Goal: Communication & Community: Answer question/provide support

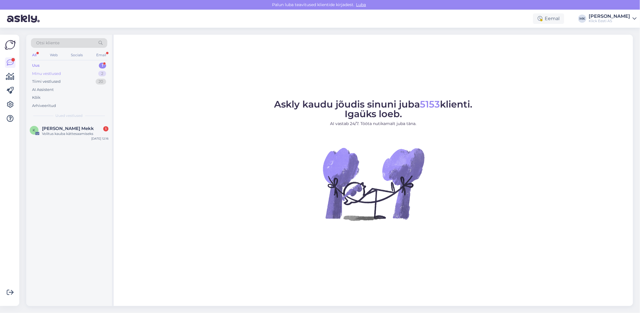
click at [36, 72] on div "Minu vestlused" at bounding box center [46, 74] width 29 height 6
click at [59, 124] on div "r [EMAIL_ADDRESS][DOMAIN_NAME] Attachment Pretensioon Eraklient [DATE] 11:59" at bounding box center [69, 136] width 86 height 28
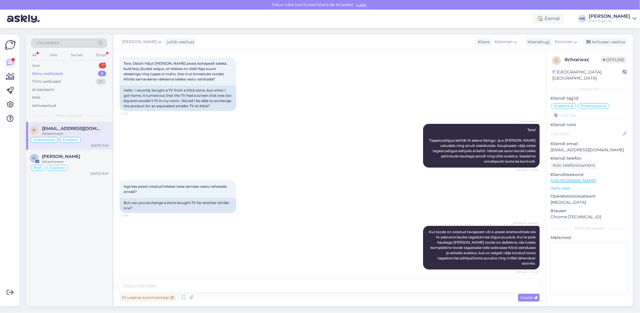
scroll to position [91, 0]
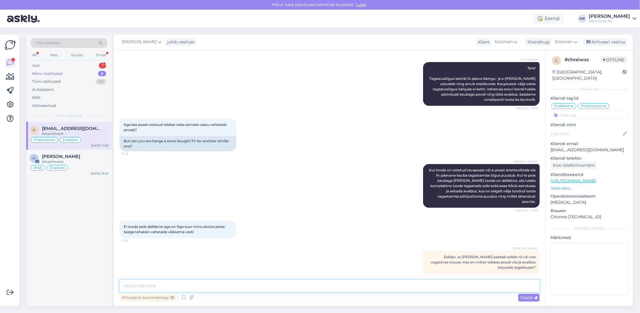
click at [162, 283] on textarea at bounding box center [330, 286] width 420 height 12
type textarea "Kui pakend"
drag, startPoint x: 140, startPoint y: 286, endPoint x: 41, endPoint y: 287, distance: 98.6
click at [34, 286] on div "Otsi kliente All Web Socials Email Uus 1 Minu vestlused 2 Tiimi vestlused 20 AI…" at bounding box center [329, 170] width 607 height 271
drag, startPoint x: 140, startPoint y: 298, endPoint x: 149, endPoint y: 293, distance: 10.2
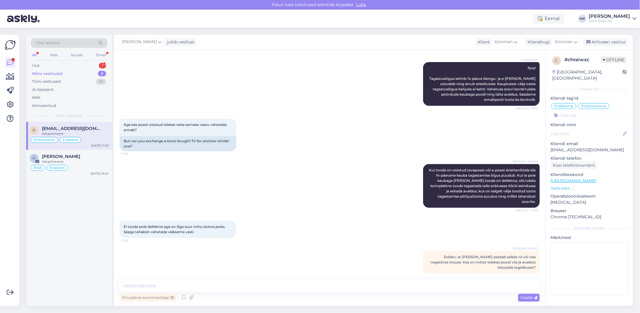
click at [140, 298] on div "Privaatne kommentaar" at bounding box center [148, 298] width 57 height 8
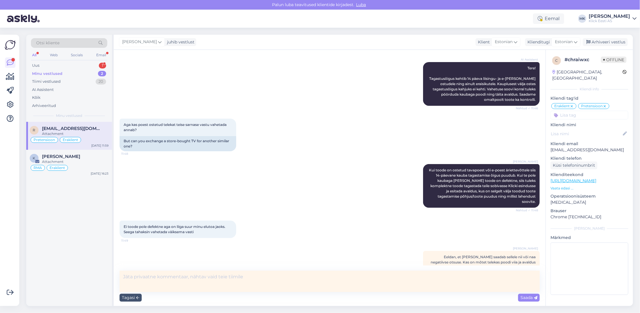
click at [147, 282] on textarea at bounding box center [330, 281] width 420 height 21
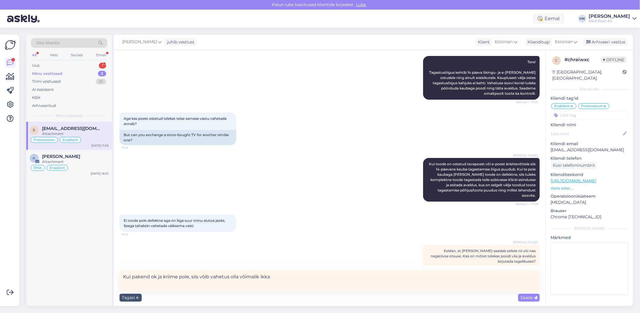
scroll to position [100, 0]
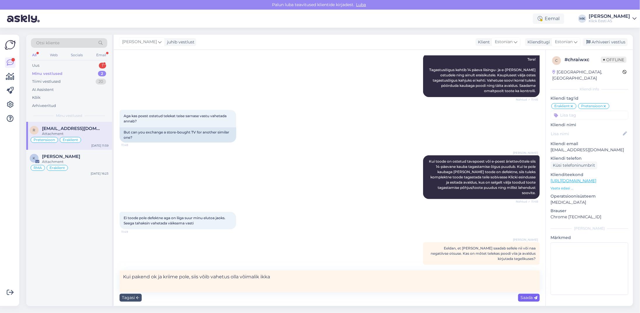
type textarea "Kui pakend ok ja kriime pole, siis võib vahetus olla võimalik ikka"
click at [532, 295] on span "Saada" at bounding box center [529, 297] width 17 height 5
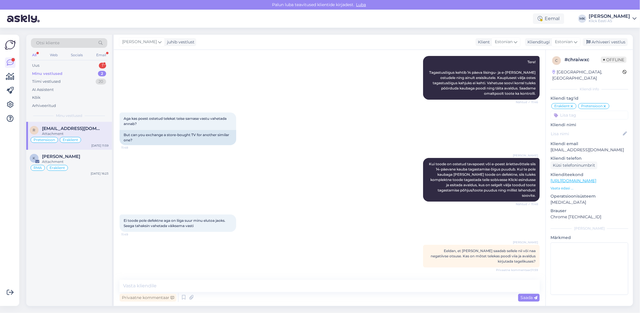
scroll to position [121, 0]
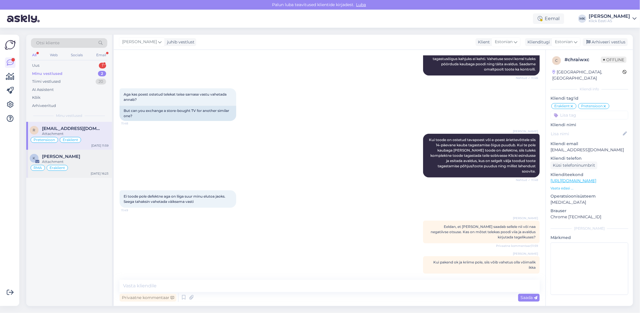
click at [58, 157] on span "[PERSON_NAME]" at bounding box center [61, 156] width 38 height 5
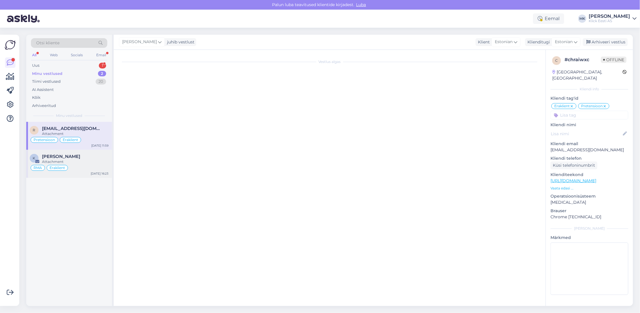
scroll to position [86, 0]
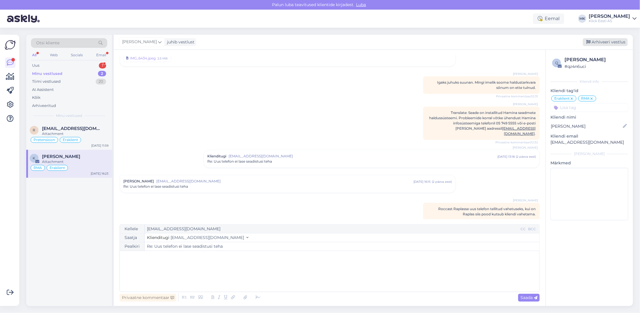
click at [602, 40] on div "Arhiveeri vestlus" at bounding box center [605, 42] width 45 height 8
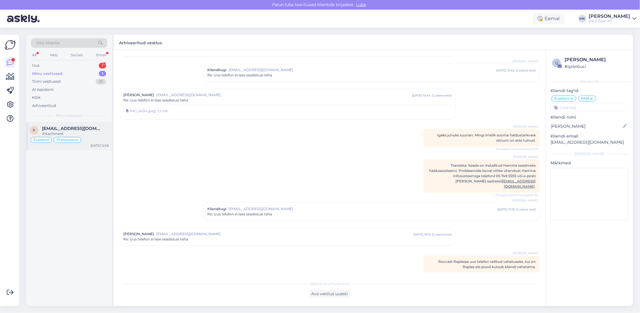
click at [90, 129] on span "[EMAIL_ADDRESS][DOMAIN_NAME]" at bounding box center [72, 128] width 61 height 5
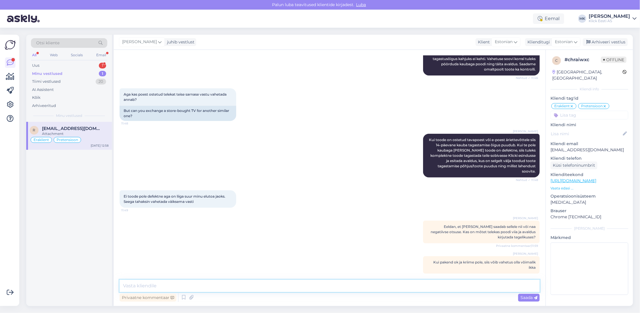
click at [153, 287] on textarea at bounding box center [330, 286] width 420 height 12
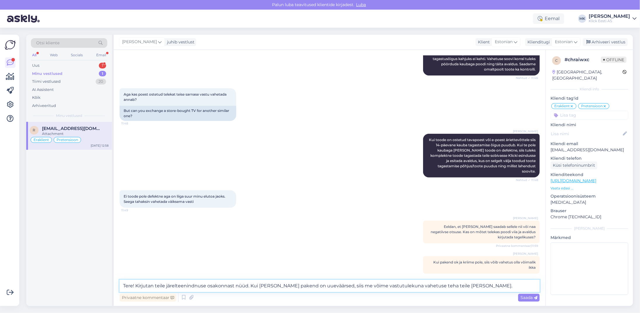
click at [302, 286] on textarea "Tere! Kirjutan teile järelteenindnuse osakonnast nüüd. Kui [PERSON_NAME] pakend…" at bounding box center [330, 286] width 420 height 12
drag, startPoint x: 486, startPoint y: 287, endPoint x: 355, endPoint y: 288, distance: 131.2
click at [355, 288] on textarea "Tere! Kirjutan teile järelteenindnuse osakonnast nüüd. Kui [PERSON_NAME] pakend…" at bounding box center [330, 286] width 420 height 12
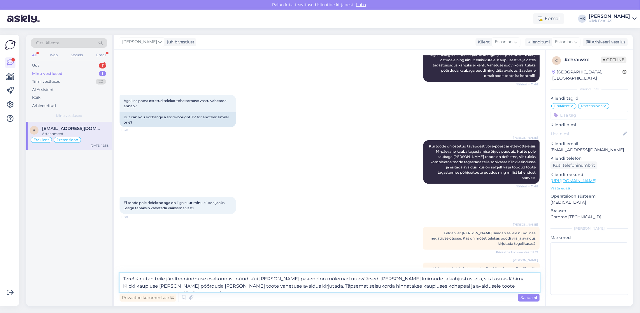
scroll to position [128, 0]
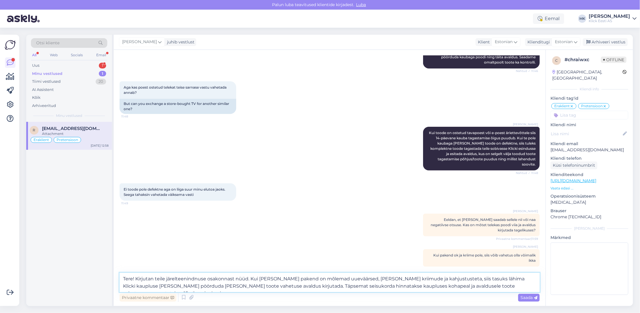
drag, startPoint x: 136, startPoint y: 278, endPoint x: 115, endPoint y: 280, distance: 21.3
click at [115, 280] on div "Vestlus algas [DATE] Tere. Ostsin hiljuti [PERSON_NAME] poest kohapealt teleka,…" at bounding box center [330, 178] width 432 height 256
type textarea "Kirjutan teile järelteenindnuse osakonnast nüüd. Kui [PERSON_NAME] pakend on mõ…"
click at [525, 298] on span "Saada" at bounding box center [529, 297] width 17 height 5
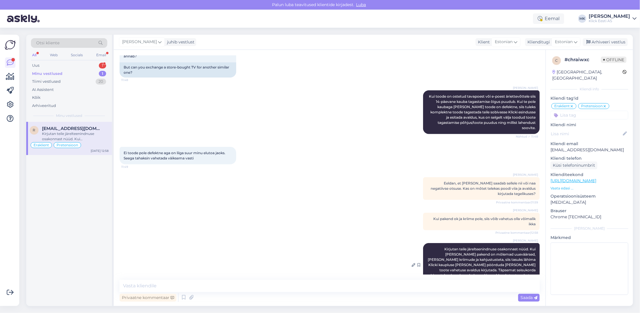
scroll to position [173, 0]
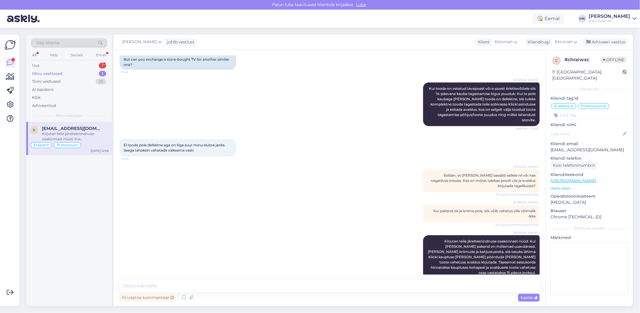
click at [158, 294] on div "Privaatne kommentaar Saada" at bounding box center [330, 297] width 420 height 11
click at [158, 296] on div "Privaatne kommentaar" at bounding box center [148, 298] width 57 height 8
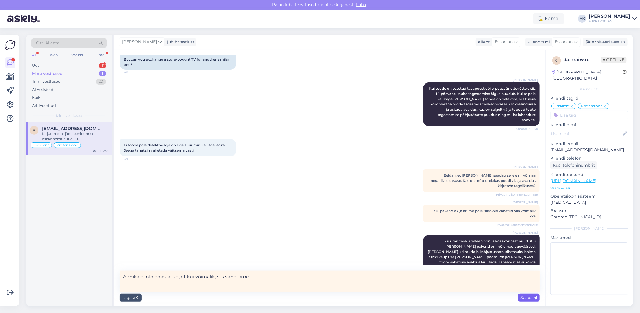
type textarea "Annikale info edastatud, et kui võimalik, siis vahetame"
drag, startPoint x: 525, startPoint y: 299, endPoint x: 531, endPoint y: 292, distance: 8.7
click at [525, 299] on span "Saada" at bounding box center [529, 297] width 17 height 5
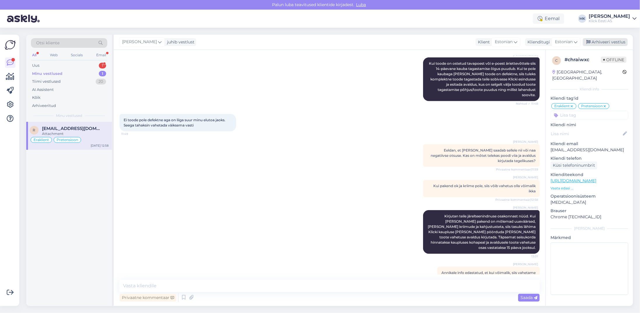
click at [597, 39] on div "Arhiveeri vestlus" at bounding box center [605, 42] width 45 height 8
